Goal: Task Accomplishment & Management: Manage account settings

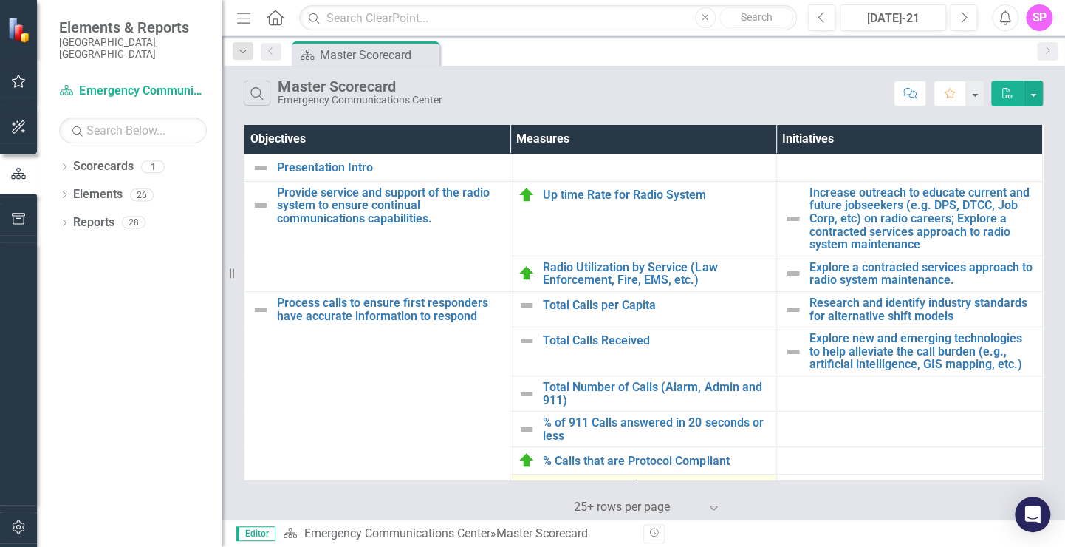
scroll to position [148, 0]
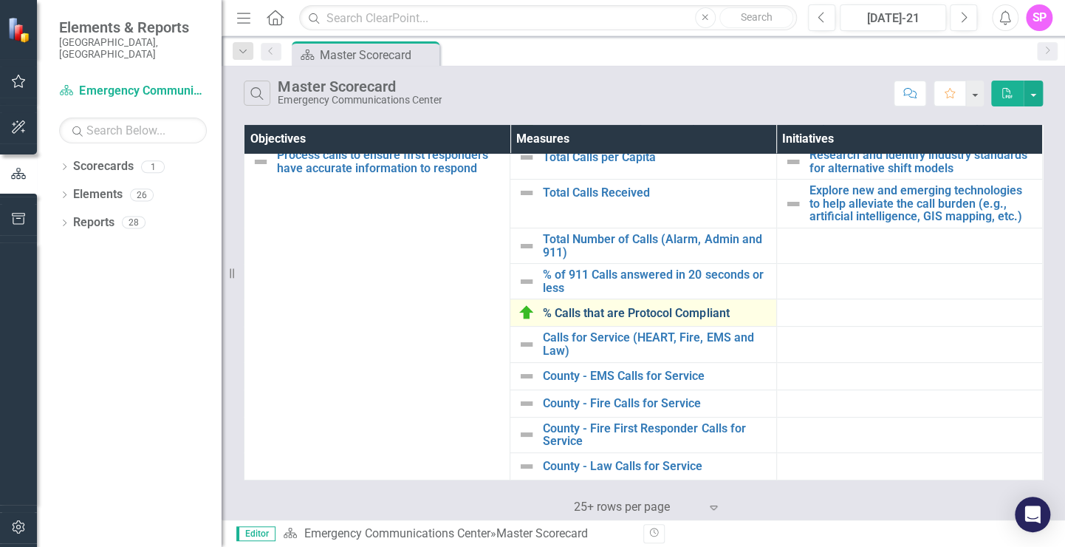
click at [623, 310] on link "% Calls that are Protocol Compliant" at bounding box center [655, 312] width 225 height 13
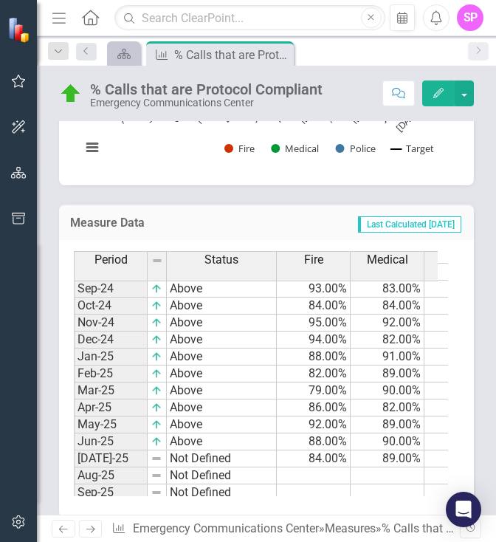
scroll to position [668, 0]
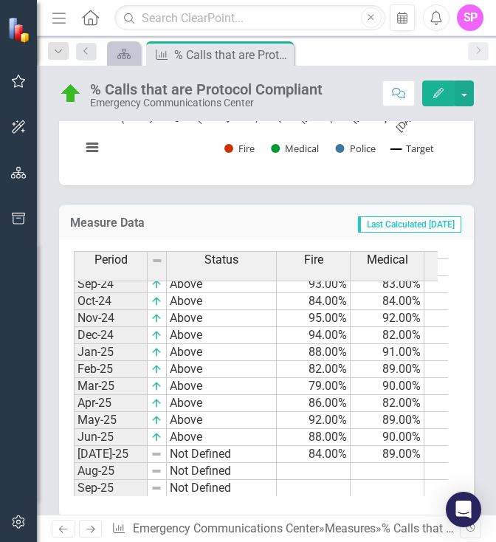
click at [326, 463] on tbody "Jan-24 On Target 87.00% 88.00% 89.00% 88.00% 88.00% 85.00% Feb-24 On Target 90.…" at bounding box center [434, 352] width 720 height 425
click at [325, 465] on td at bounding box center [314, 471] width 74 height 17
type textarea "82"
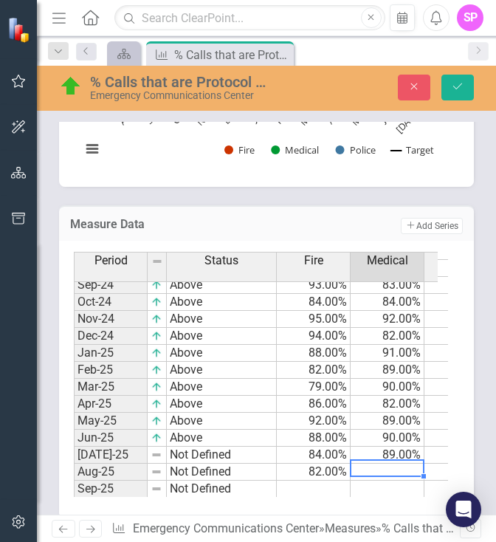
click at [388, 465] on td at bounding box center [388, 472] width 74 height 17
type textarea "87"
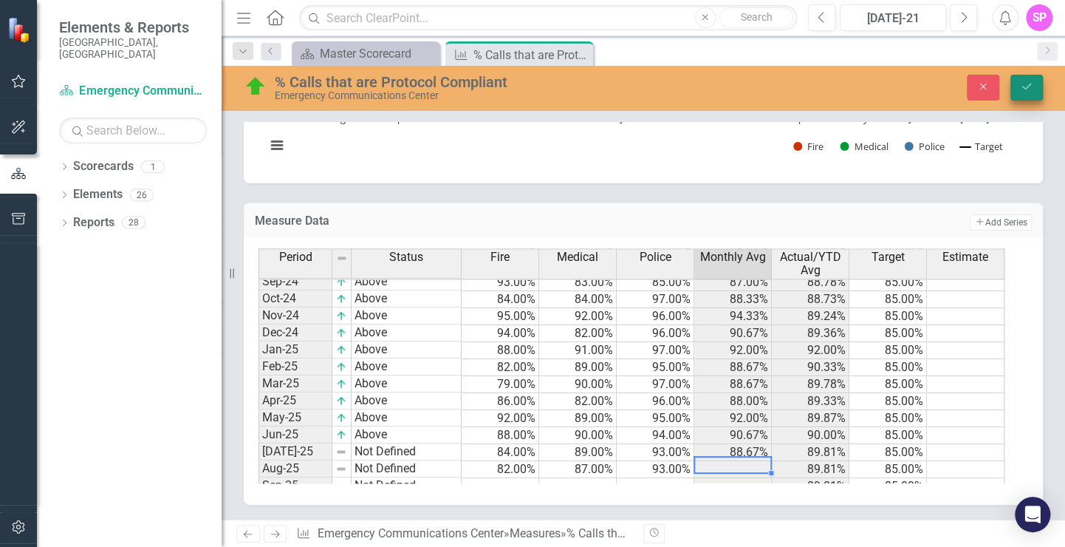
type textarea "93"
click at [1015, 85] on button "Save" at bounding box center [1026, 88] width 32 height 26
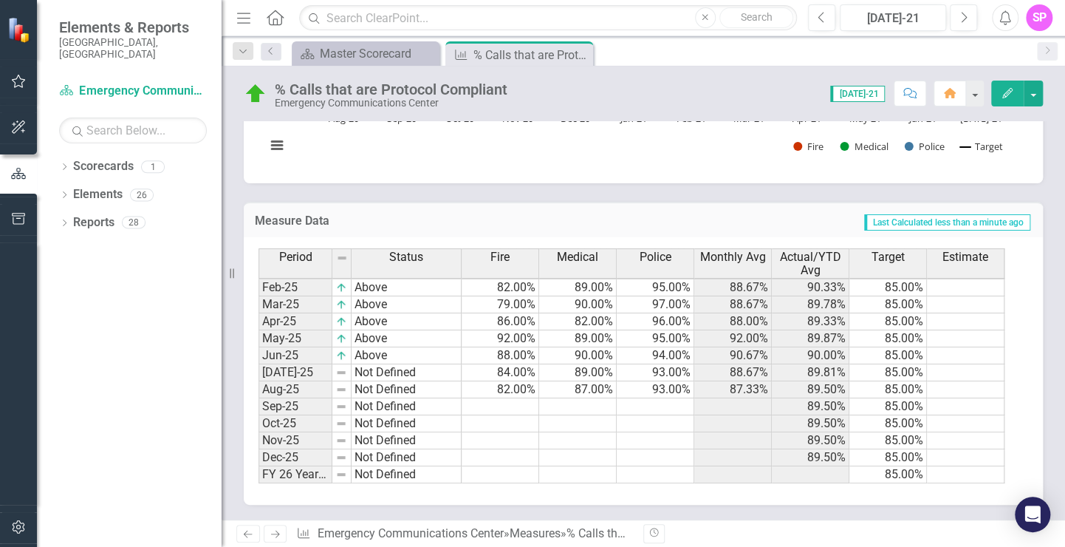
scroll to position [874, 0]
click at [388, 368] on td "Not Defined" at bounding box center [407, 372] width 110 height 17
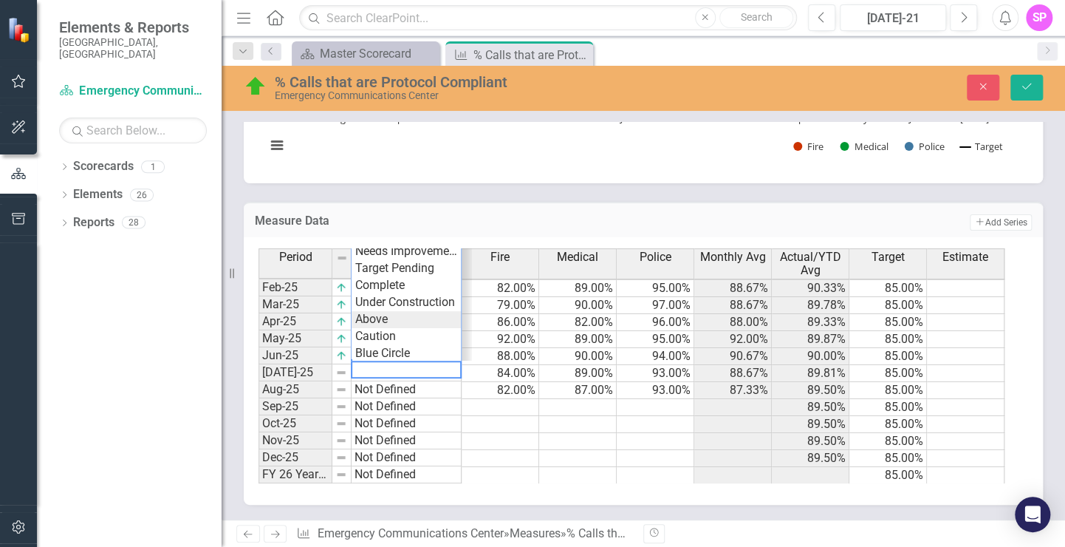
click at [391, 319] on div "Period Status Fire Medical Police Monthly Avg Actual/YTD Avg Target Estimate Ja…" at bounding box center [637, 365] width 758 height 235
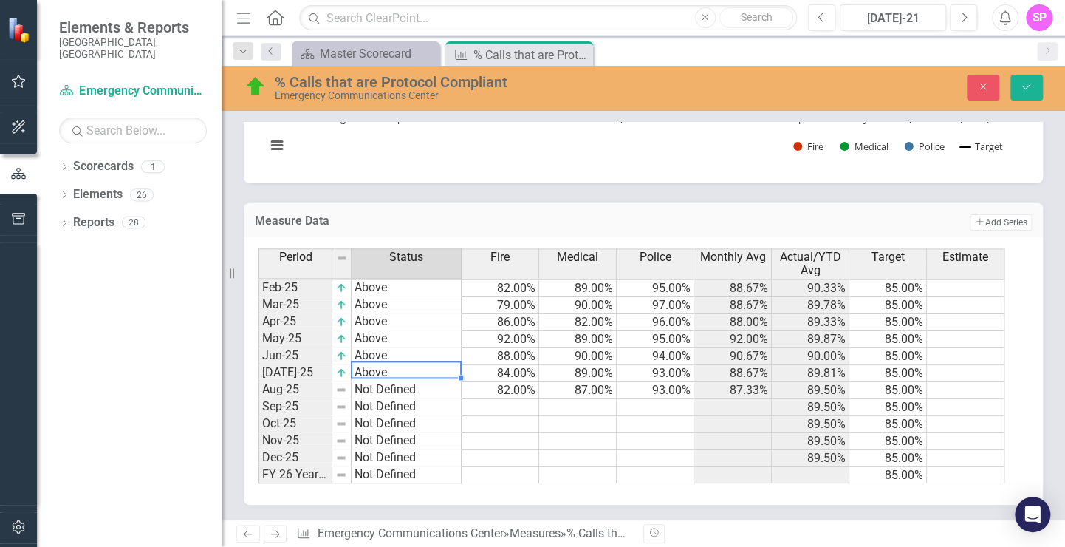
click at [408, 392] on td "Not Defined" at bounding box center [407, 389] width 110 height 17
click at [406, 390] on td "Not Defined" at bounding box center [407, 389] width 110 height 17
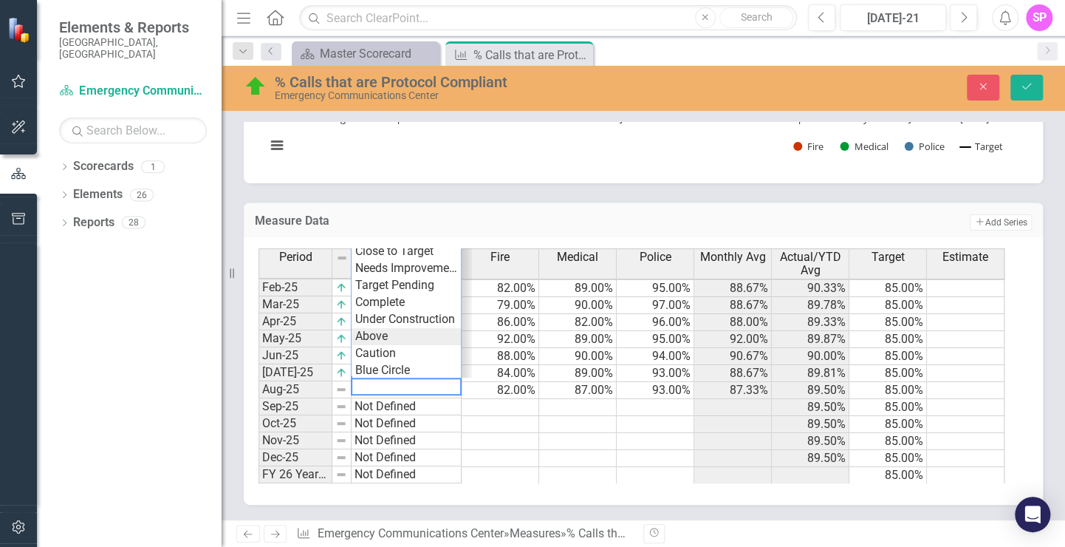
click at [385, 332] on div "Period Status Fire Medical Police Monthly Avg Actual/YTD Avg Target Estimate Ja…" at bounding box center [637, 365] width 758 height 235
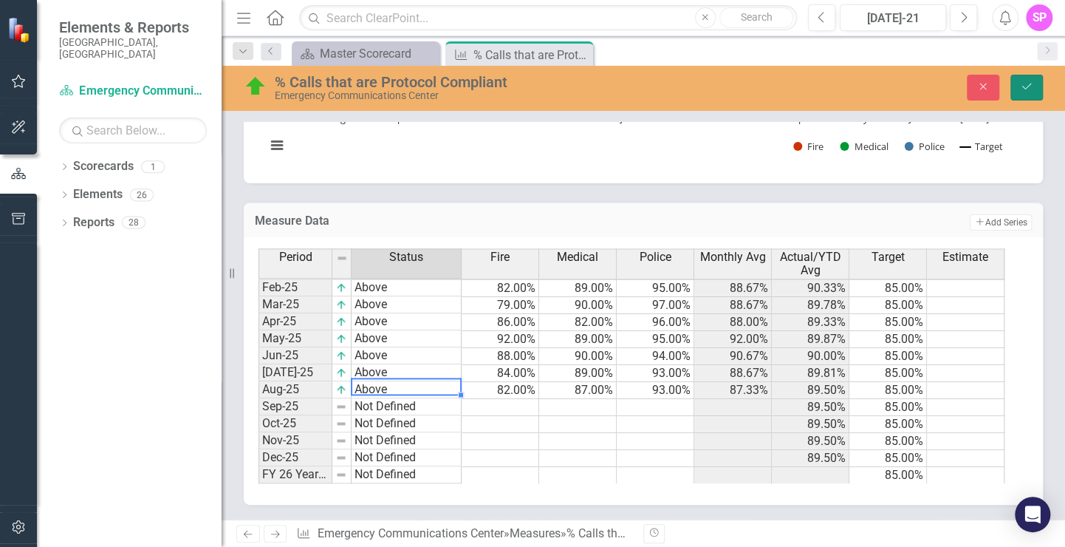
click at [1029, 80] on button "Save" at bounding box center [1026, 88] width 32 height 26
